Goal: Check status: Check status

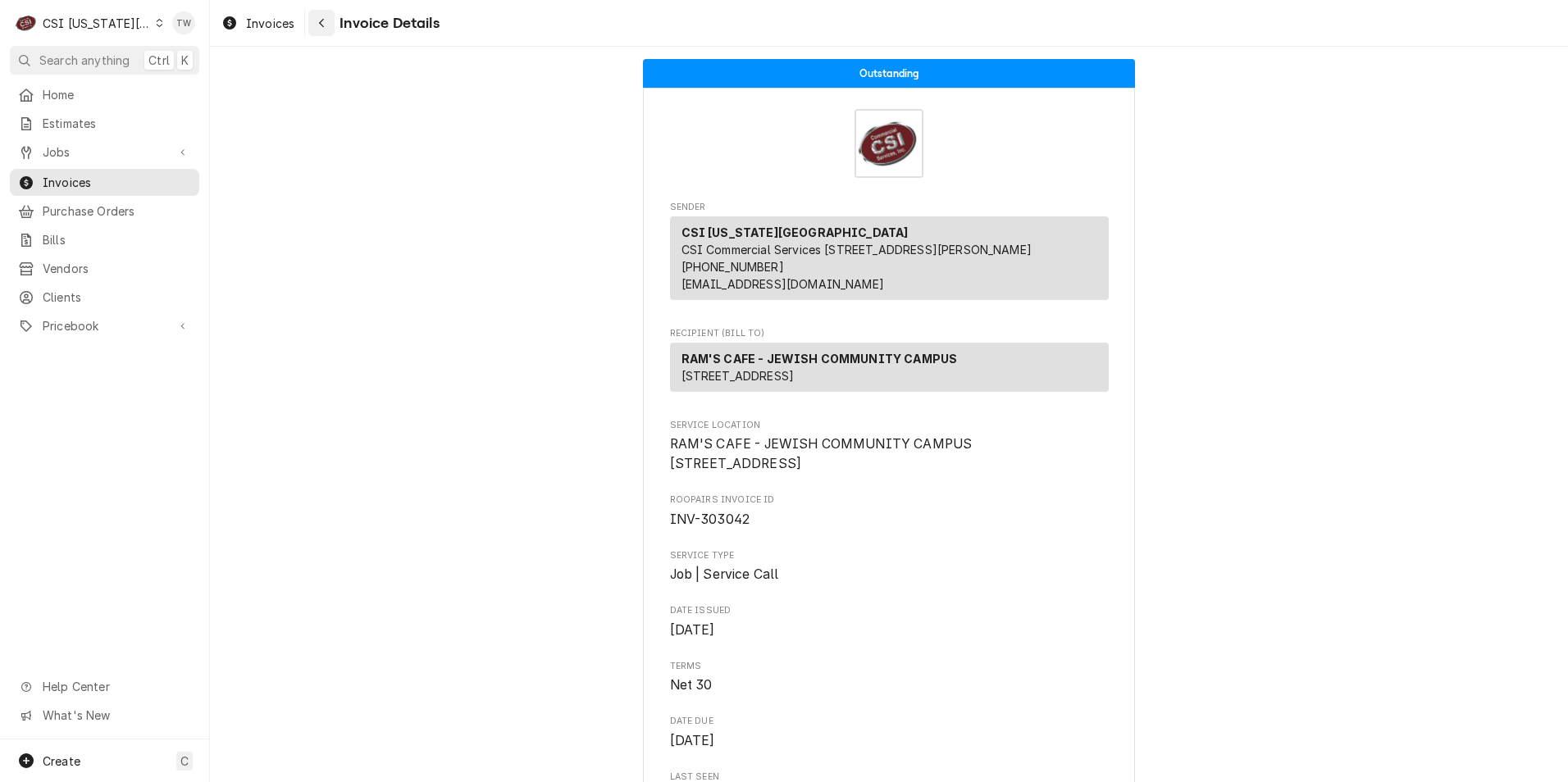
scroll to position [3679, 0]
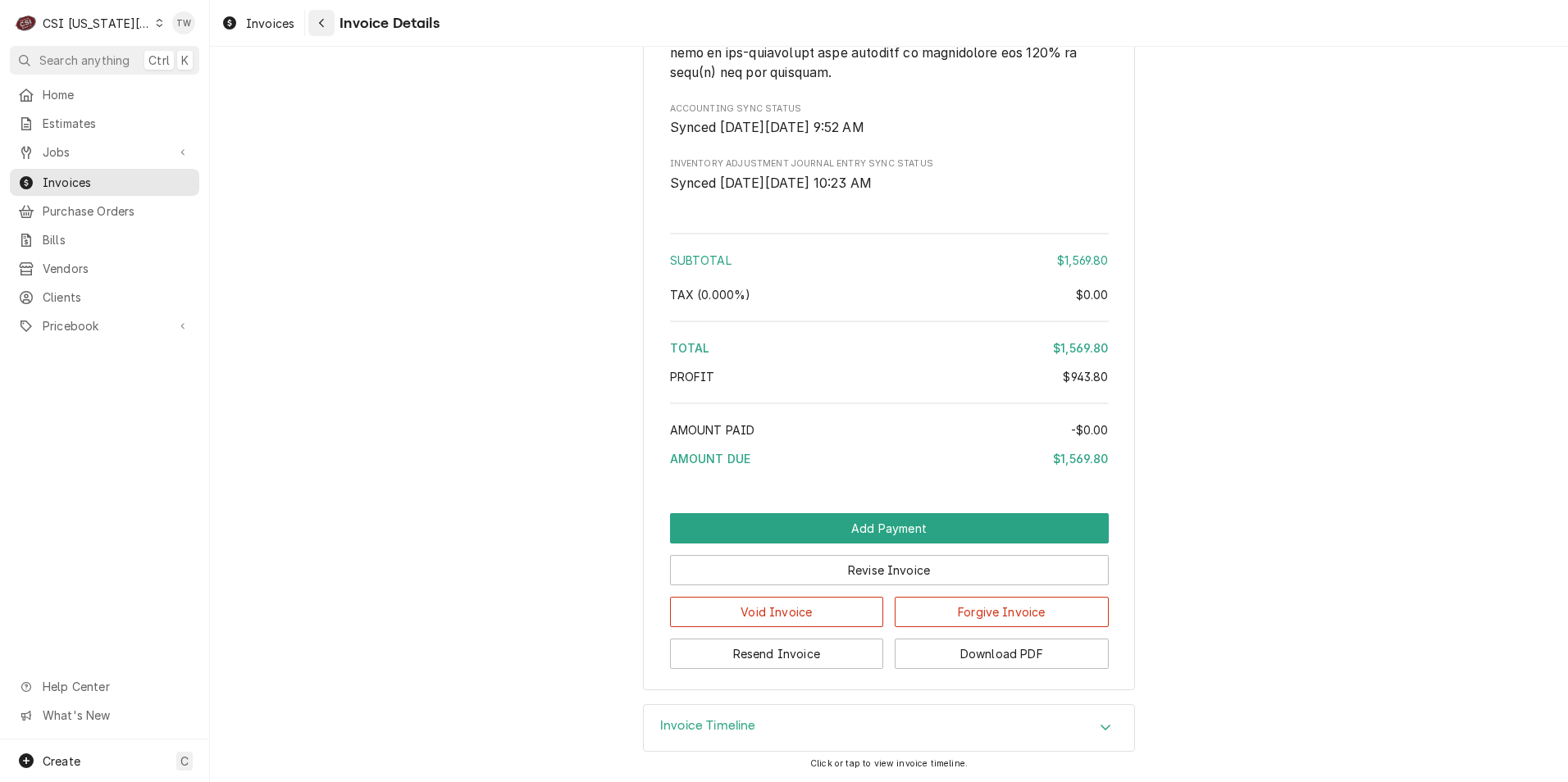
click at [330, 23] on button "Navigate back" at bounding box center [320, 22] width 26 height 26
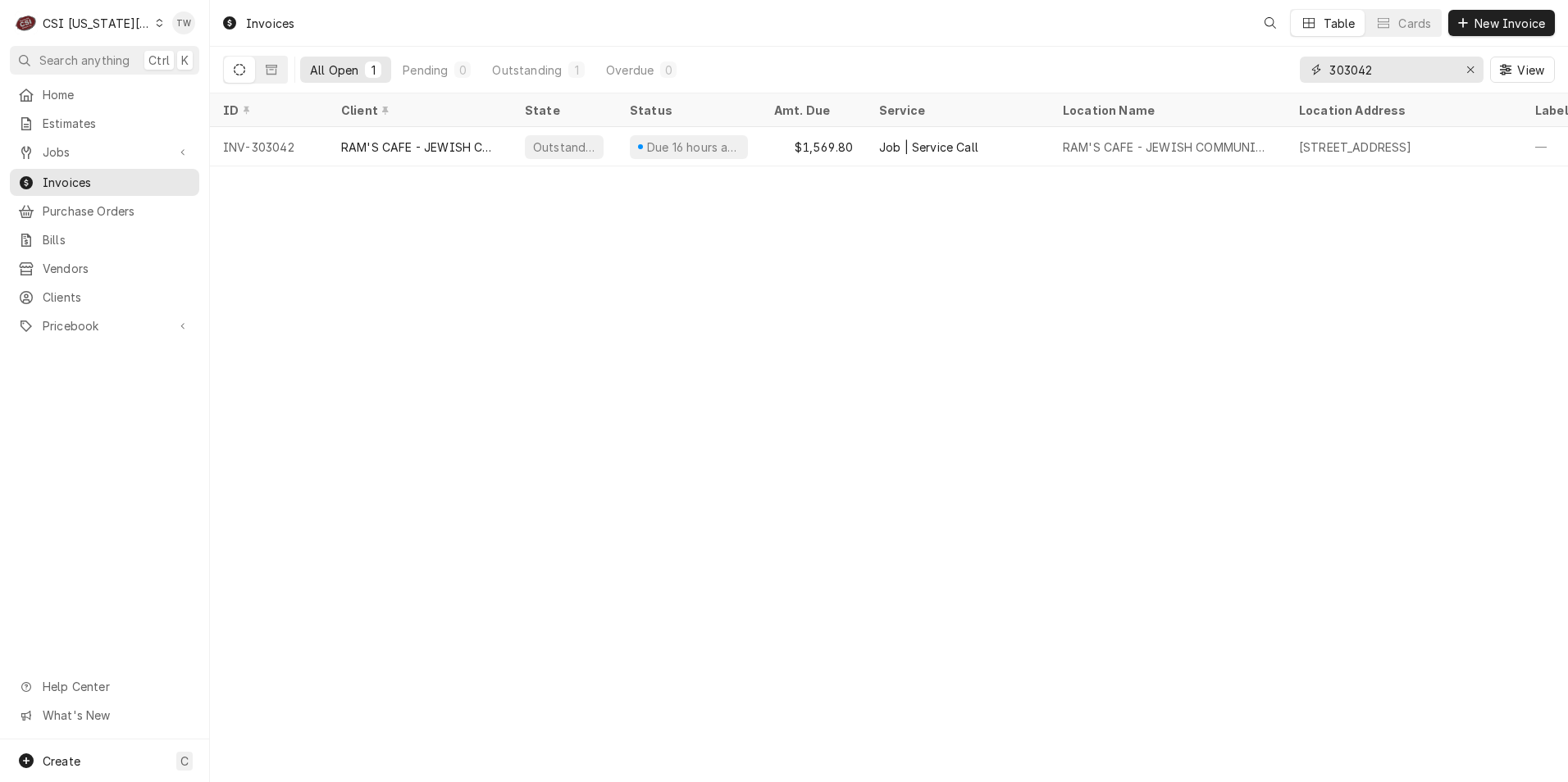
click at [1430, 65] on input "303042" at bounding box center [1391, 69] width 123 height 26
click at [1396, 73] on input "303042" at bounding box center [1391, 69] width 123 height 26
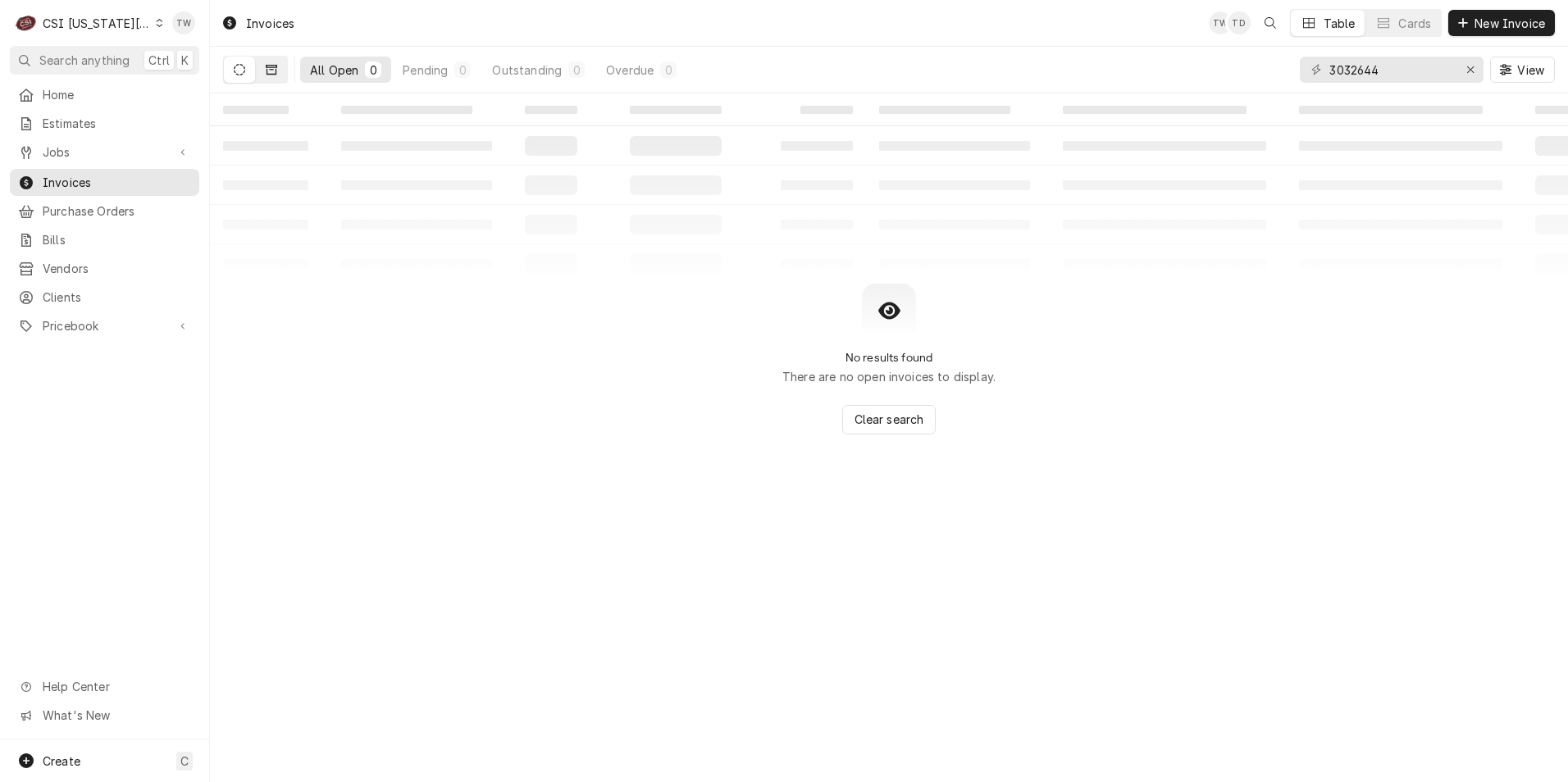
click at [276, 72] on icon "Dynamic Content Wrapper" at bounding box center [271, 69] width 12 height 10
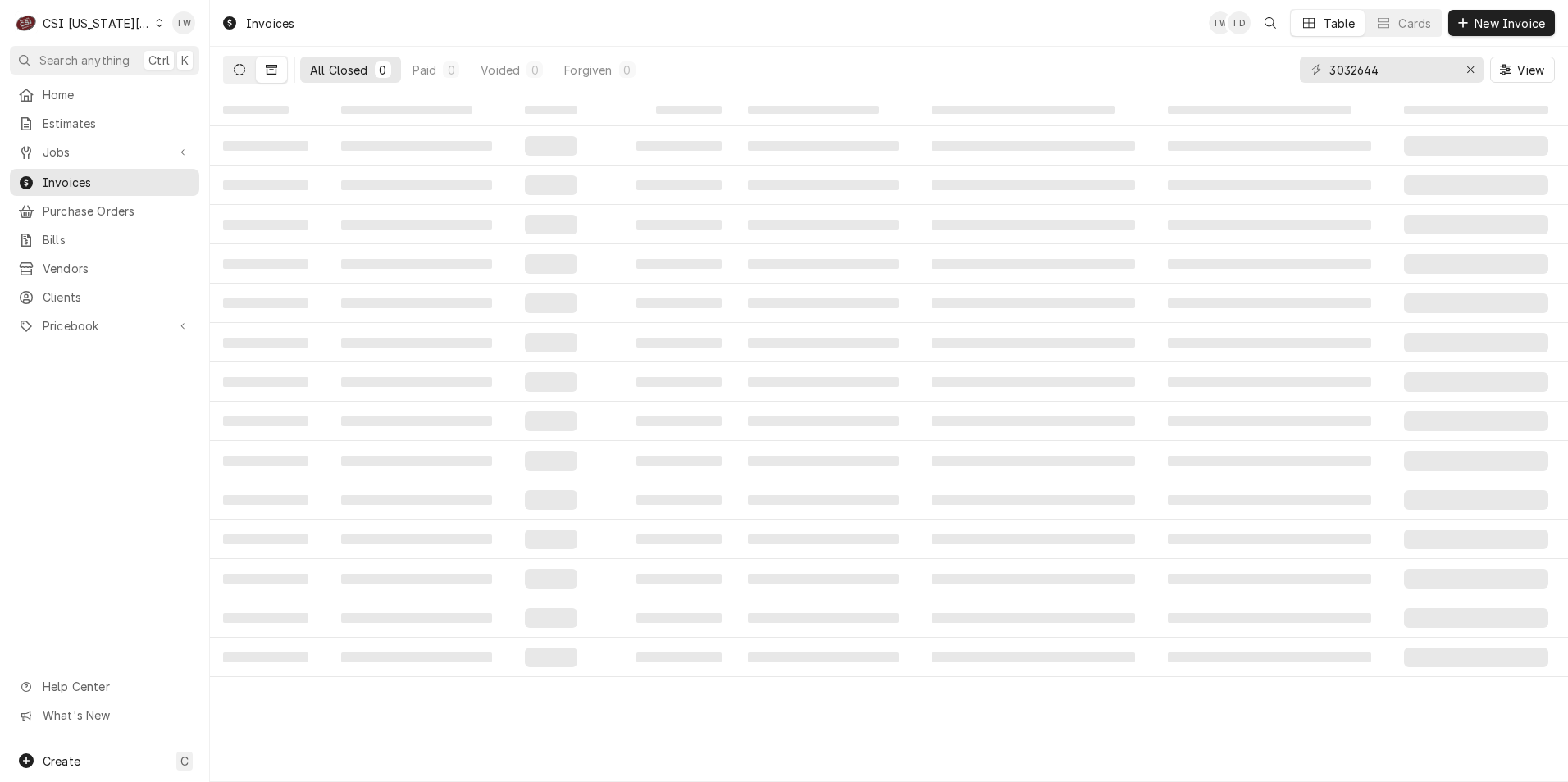
click at [242, 69] on icon "Dynamic Content Wrapper" at bounding box center [239, 69] width 12 height 12
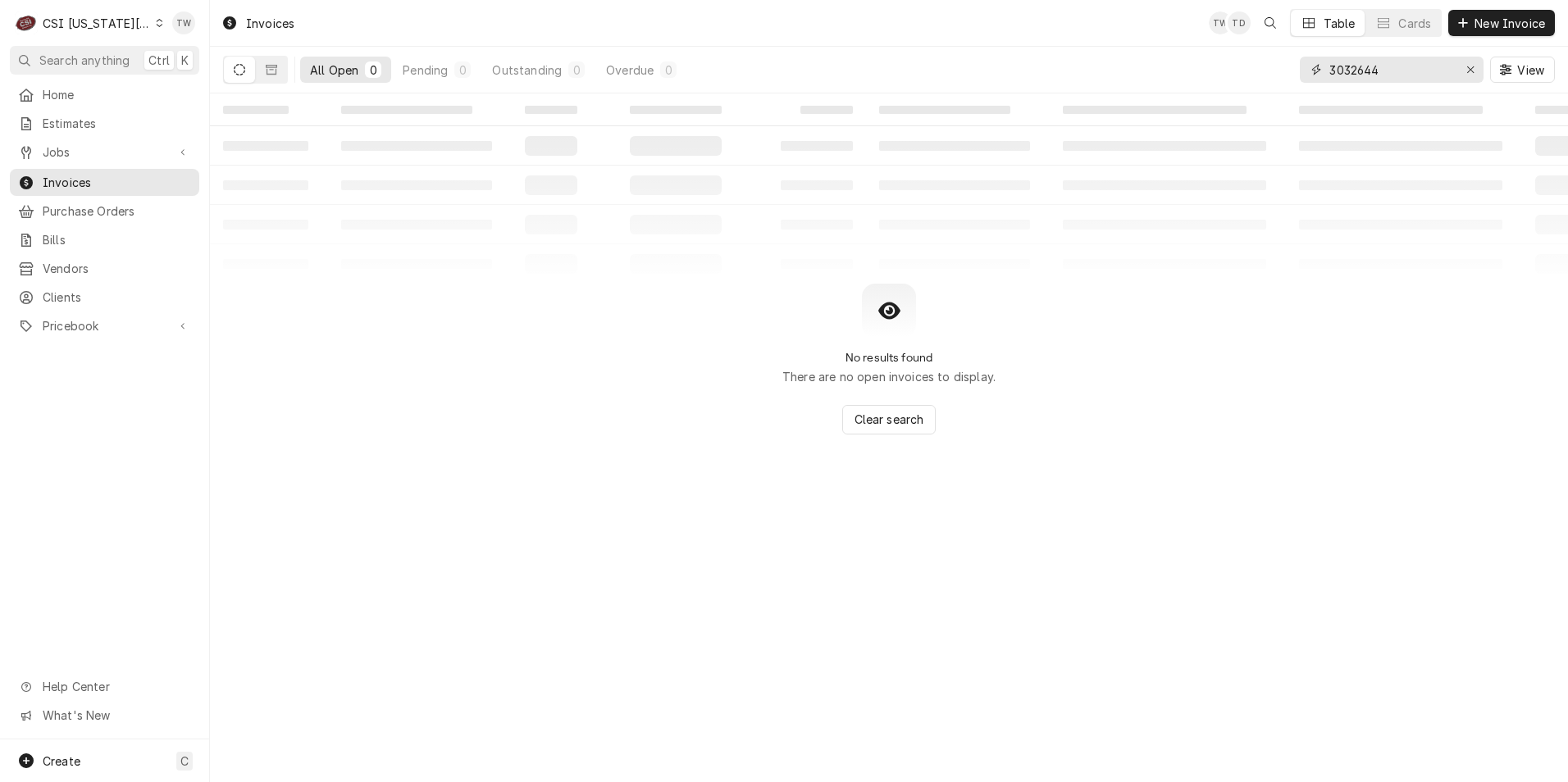
click at [1353, 71] on input "3032644" at bounding box center [1391, 69] width 123 height 26
type input "302644"
click at [269, 74] on icon "Dynamic Content Wrapper" at bounding box center [271, 69] width 12 height 10
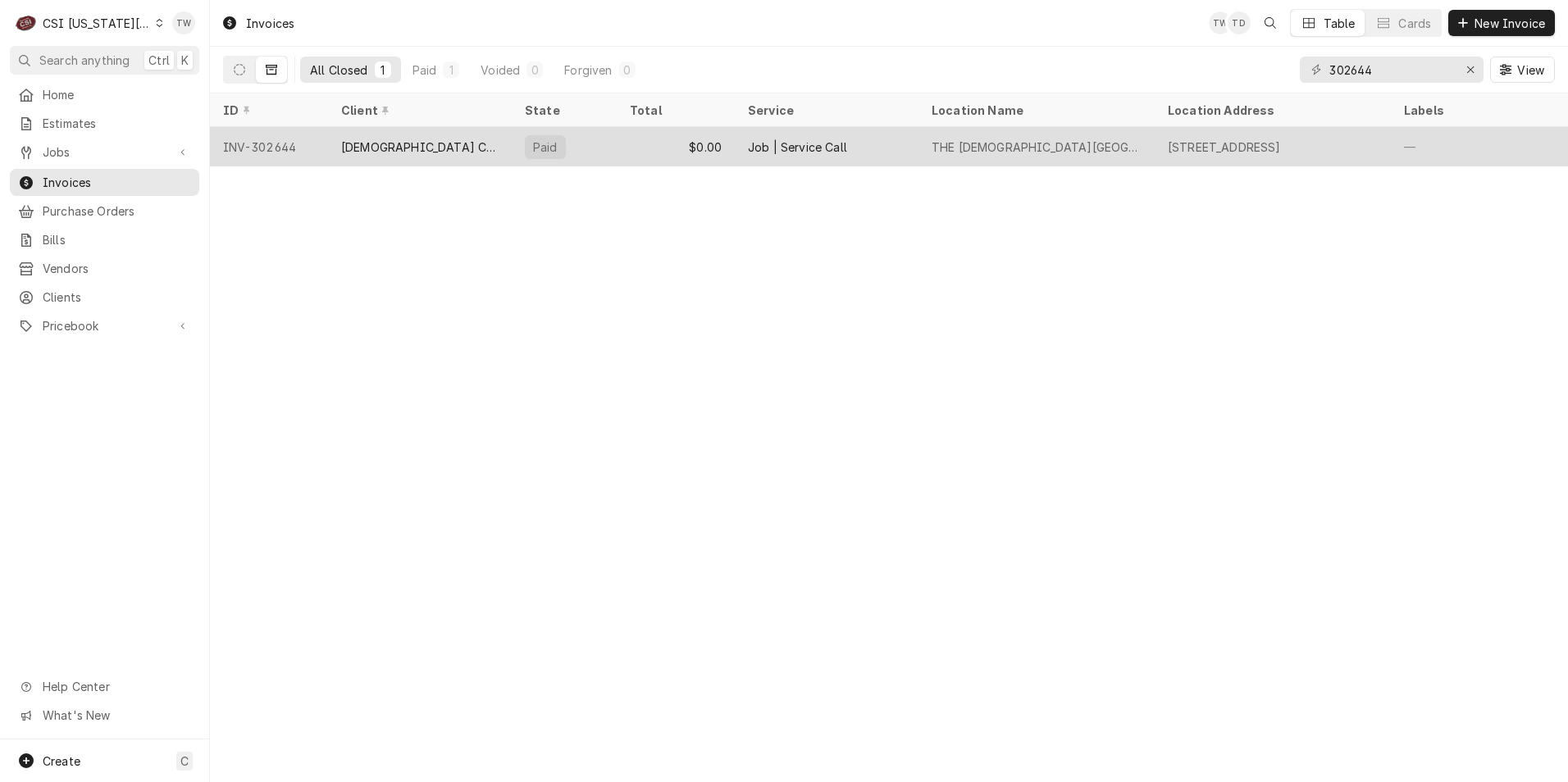
click at [290, 132] on div "INV-302644" at bounding box center [269, 147] width 118 height 39
